Goal: Information Seeking & Learning: Find specific page/section

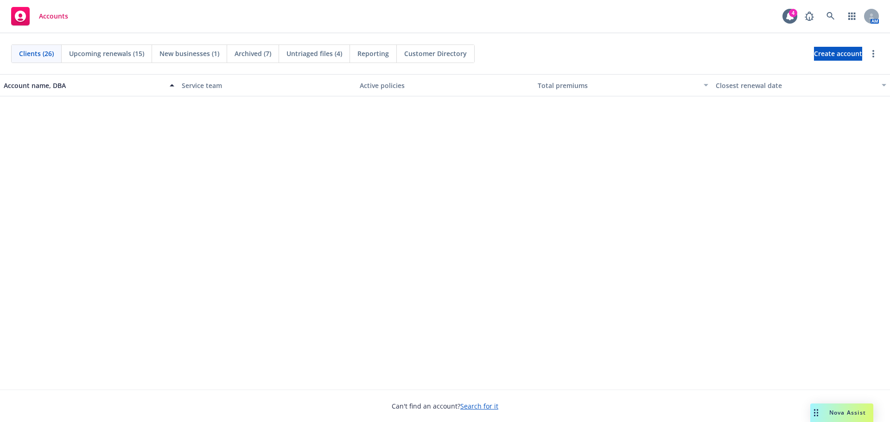
scroll to position [510, 0]
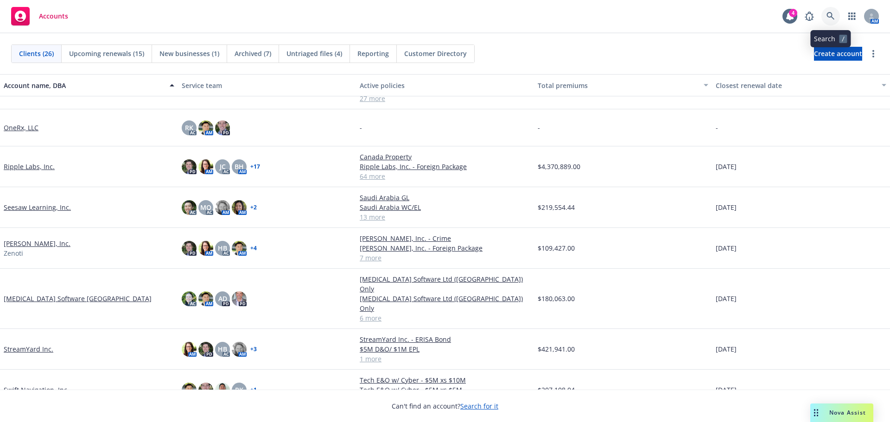
click at [836, 17] on link at bounding box center [830, 16] width 19 height 19
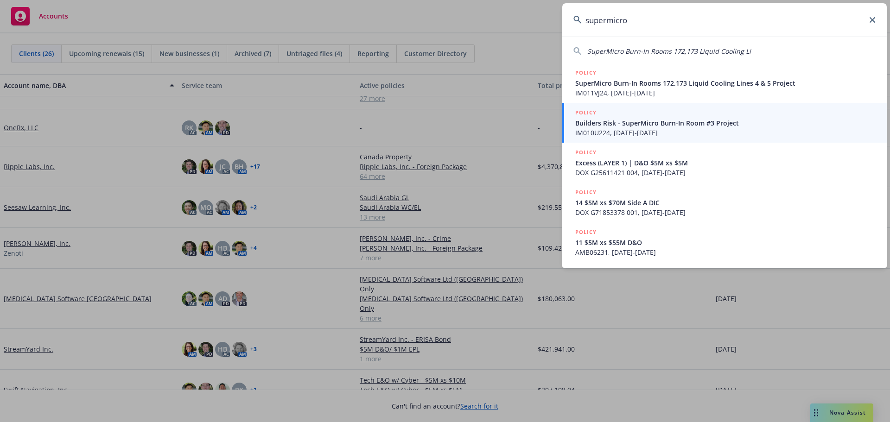
click at [607, 21] on input "supermicro" at bounding box center [724, 19] width 325 height 33
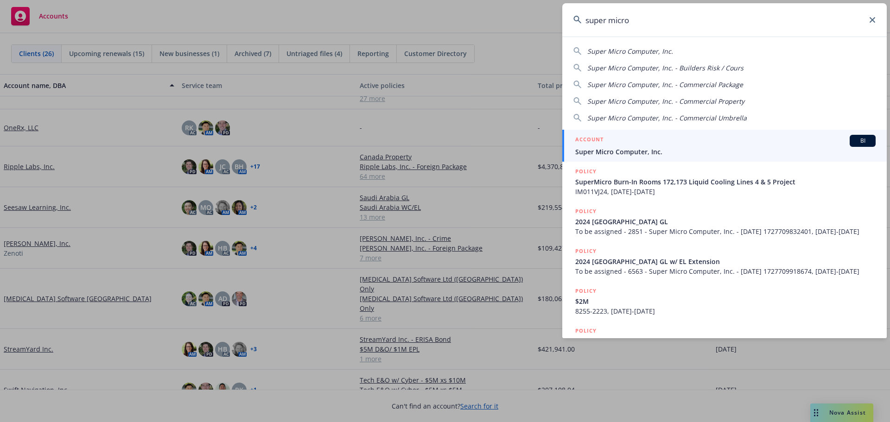
type input "super micro"
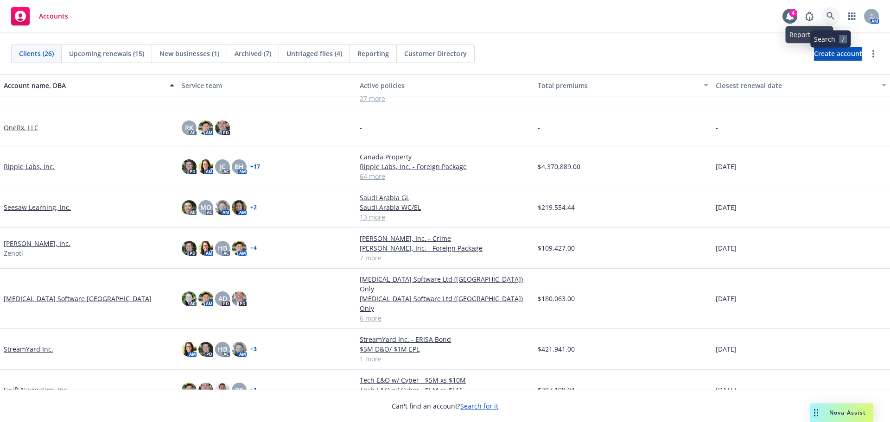
click at [833, 15] on icon at bounding box center [831, 16] width 8 height 8
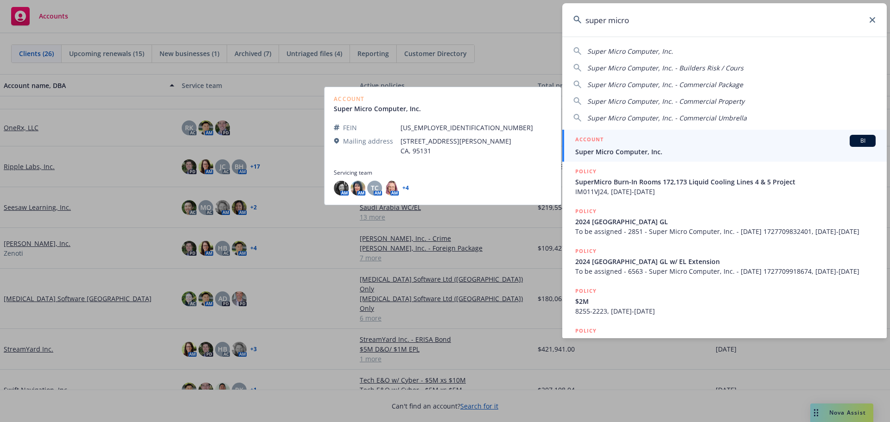
type input "super micro"
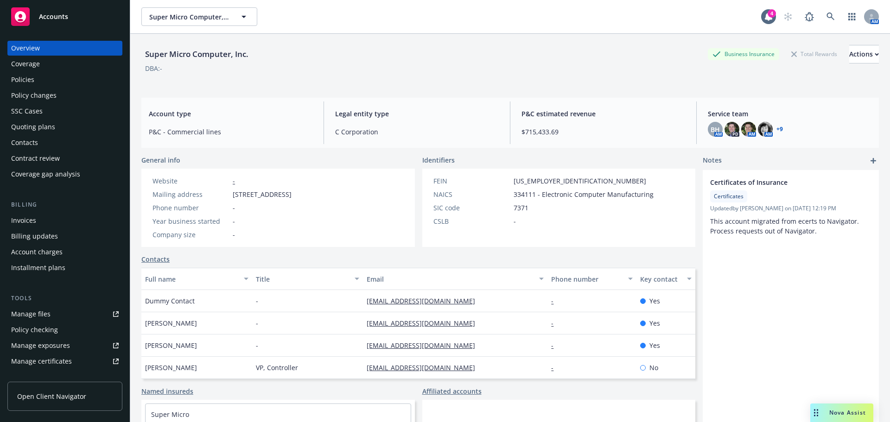
click at [777, 128] on link "+ 9" at bounding box center [780, 130] width 6 height 6
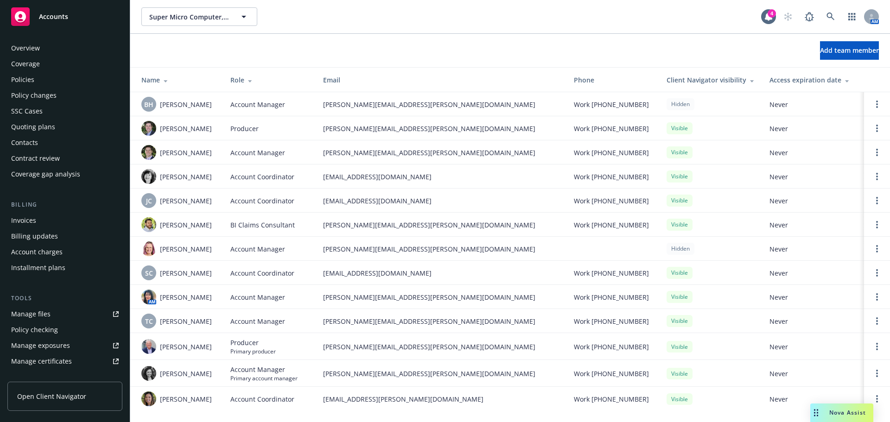
click at [42, 77] on div "Policies" at bounding box center [65, 79] width 108 height 15
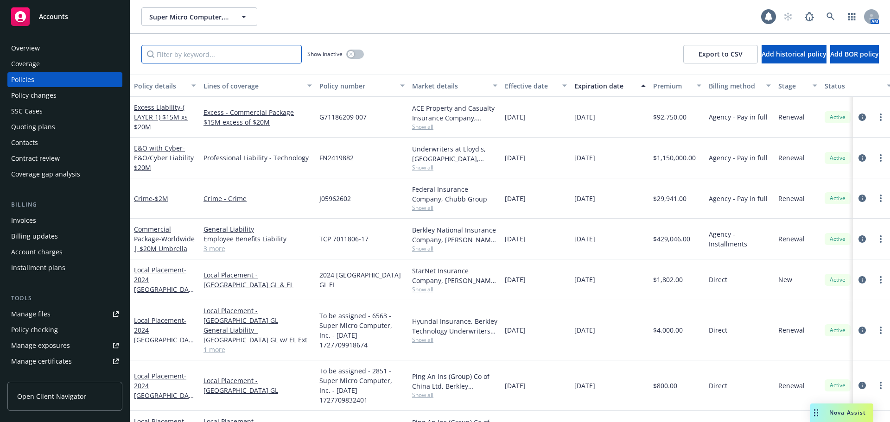
click at [213, 57] on input "Filter by keyword..." at bounding box center [221, 54] width 160 height 19
type input "local"
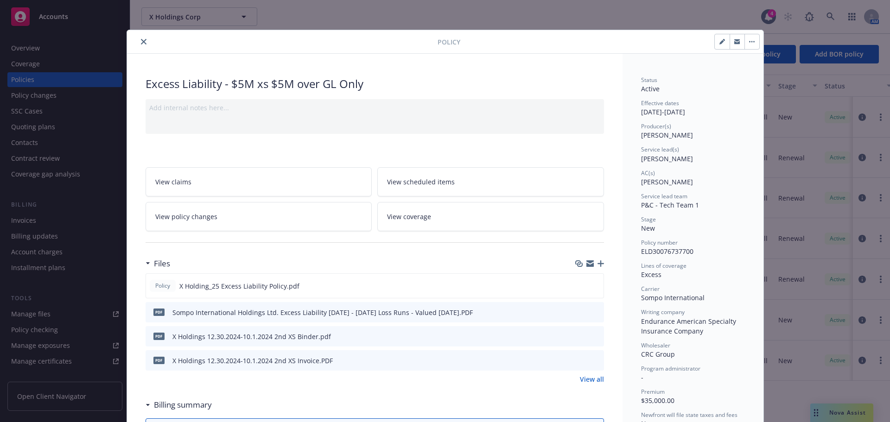
click at [141, 41] on icon "close" at bounding box center [144, 42] width 6 height 6
